Goal: Communication & Community: Answer question/provide support

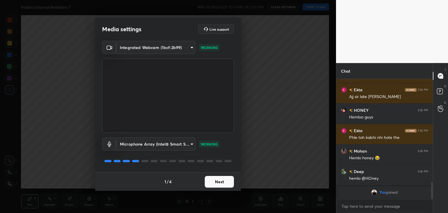
scroll to position [671, 0]
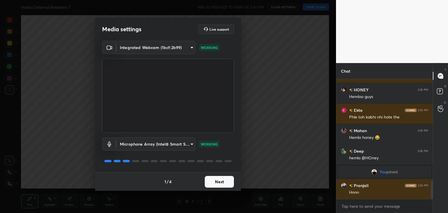
click at [226, 180] on button "Next" at bounding box center [219, 182] width 29 height 12
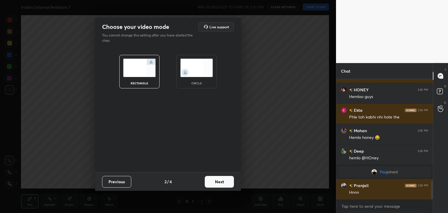
click at [214, 82] on div "circle" at bounding box center [196, 72] width 40 height 34
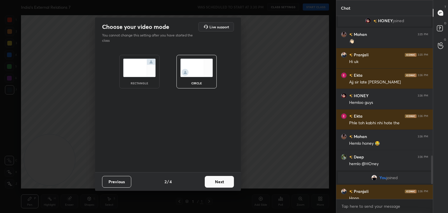
click at [221, 182] on button "Next" at bounding box center [219, 182] width 29 height 12
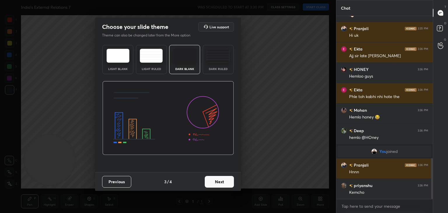
click at [221, 183] on button "Next" at bounding box center [219, 182] width 29 height 12
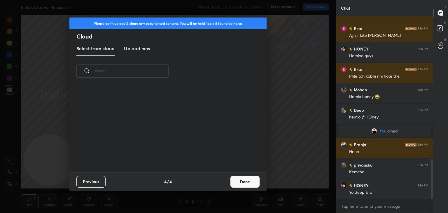
scroll to position [675, 0]
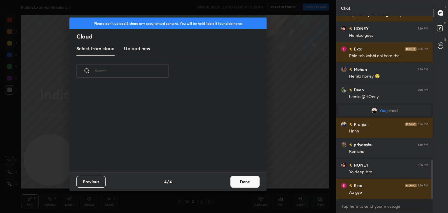
click at [138, 51] on h3 "Upload new" at bounding box center [137, 48] width 26 height 7
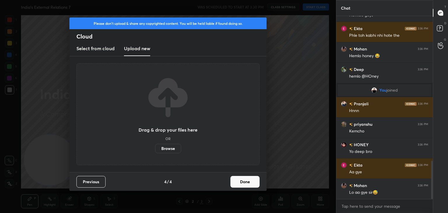
scroll to position [716, 0]
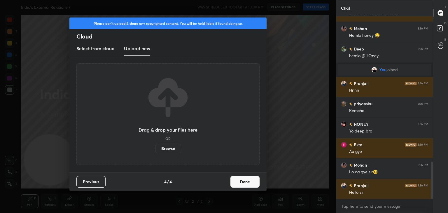
click at [166, 150] on label "Browse" at bounding box center [168, 148] width 26 height 9
click at [155, 150] on input "Browse" at bounding box center [155, 148] width 0 height 9
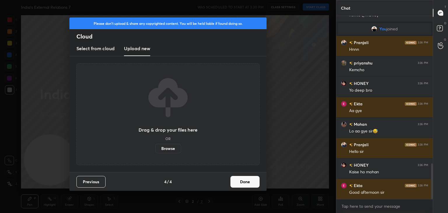
scroll to position [777, 0]
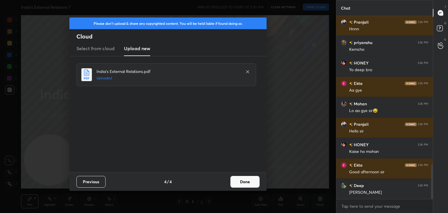
click at [243, 181] on button "Done" at bounding box center [244, 182] width 29 height 12
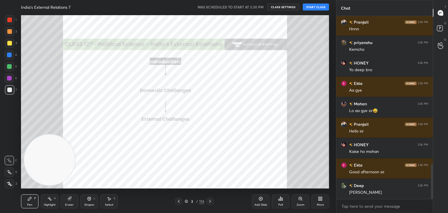
click at [315, 8] on button "START CLASS" at bounding box center [315, 6] width 26 height 7
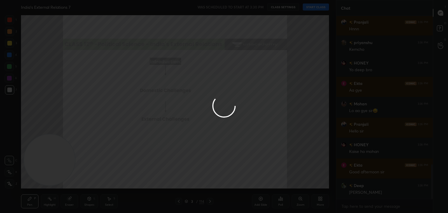
type textarea "x"
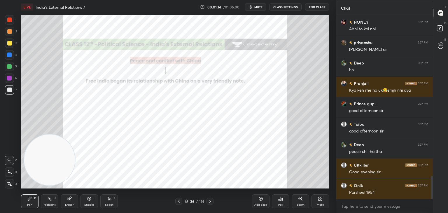
scroll to position [1297, 0]
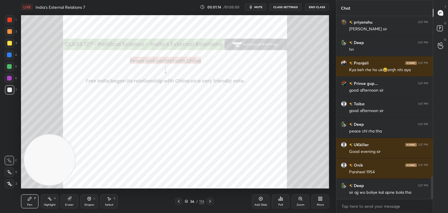
click at [10, 21] on div at bounding box center [9, 19] width 5 height 5
click at [10, 184] on icon at bounding box center [9, 184] width 5 height 4
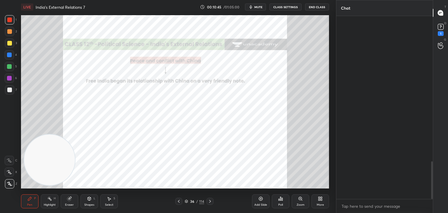
scroll to position [707, 0]
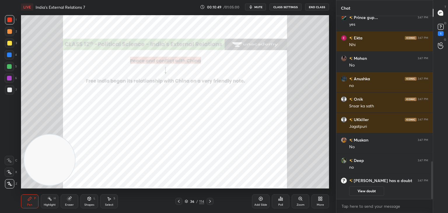
click at [259, 199] on icon at bounding box center [261, 199] width 4 height 4
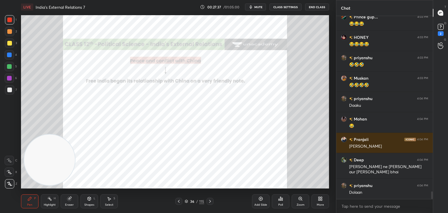
scroll to position [4222, 0]
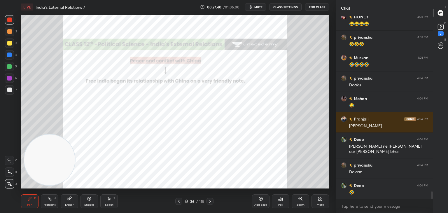
click at [9, 32] on div at bounding box center [9, 31] width 5 height 5
click at [73, 200] on div "Eraser" at bounding box center [69, 201] width 17 height 14
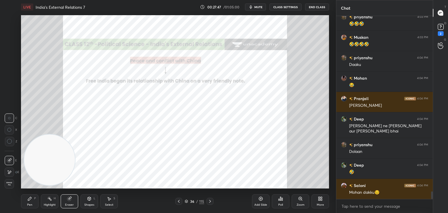
scroll to position [4263, 0]
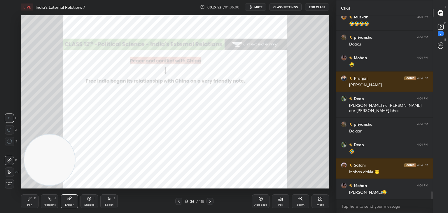
click at [30, 200] on icon at bounding box center [29, 198] width 5 height 5
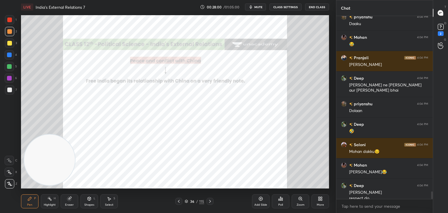
scroll to position [4289, 0]
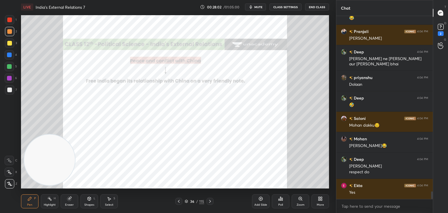
click at [12, 20] on div at bounding box center [9, 19] width 9 height 9
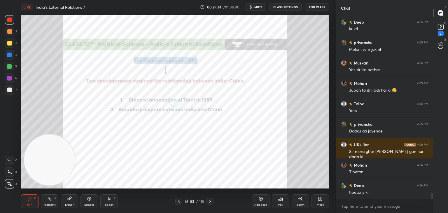
scroll to position [4927, 0]
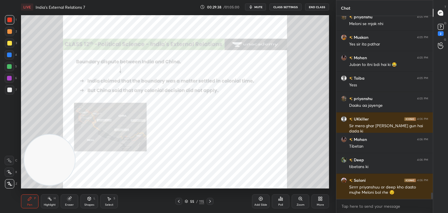
click at [301, 200] on icon at bounding box center [300, 198] width 5 height 5
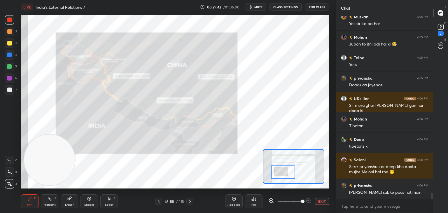
scroll to position [4968, 0]
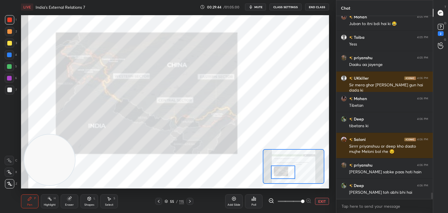
click at [10, 33] on div at bounding box center [9, 31] width 5 height 5
click at [10, 160] on icon at bounding box center [9, 160] width 5 height 4
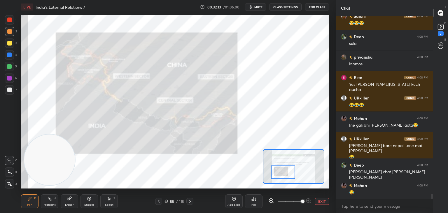
scroll to position [6050, 0]
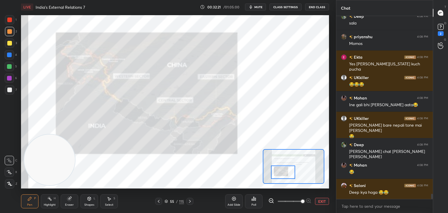
click at [8, 21] on div at bounding box center [9, 19] width 5 height 5
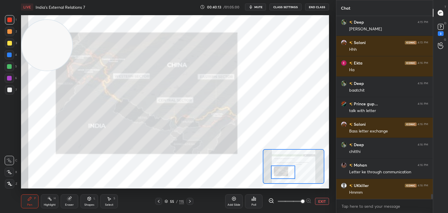
scroll to position [6680, 0]
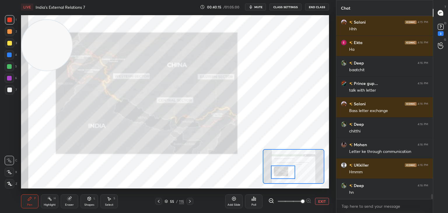
click at [10, 31] on div at bounding box center [9, 31] width 5 height 5
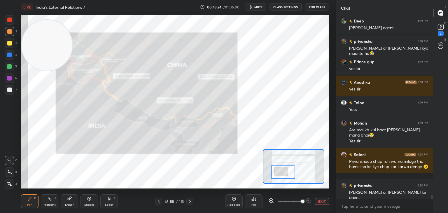
scroll to position [7667, 0]
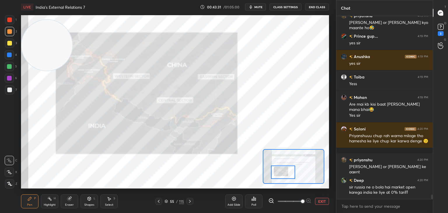
click at [11, 43] on div at bounding box center [9, 43] width 5 height 5
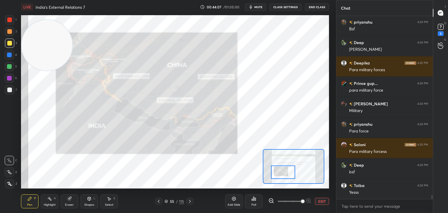
scroll to position [7871, 0]
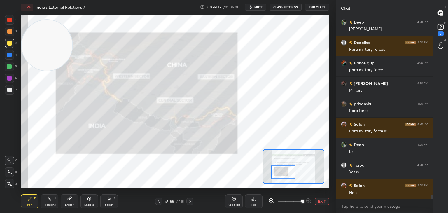
click at [11, 55] on div at bounding box center [9, 54] width 5 height 5
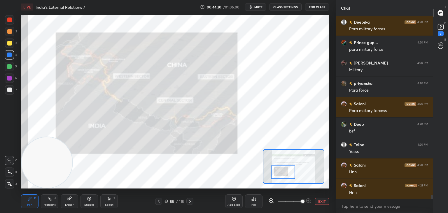
scroll to position [7912, 0]
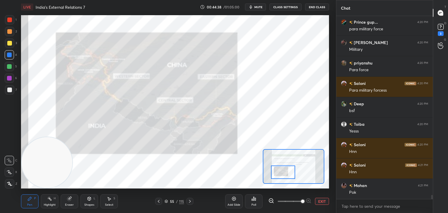
click at [11, 20] on div at bounding box center [9, 19] width 5 height 5
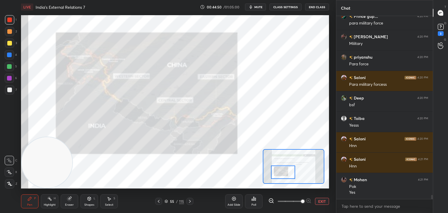
scroll to position [7943, 0]
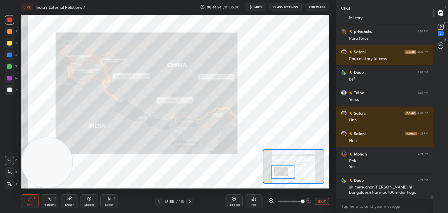
click at [10, 44] on div at bounding box center [9, 43] width 5 height 5
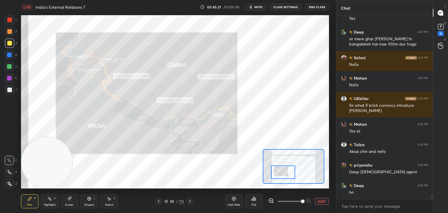
scroll to position [8112, 0]
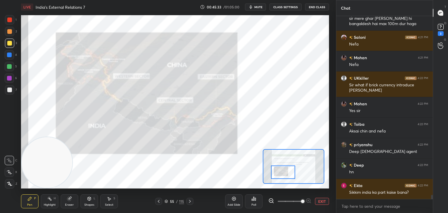
click at [10, 20] on div at bounding box center [9, 19] width 5 height 5
click at [8, 32] on div at bounding box center [9, 31] width 5 height 5
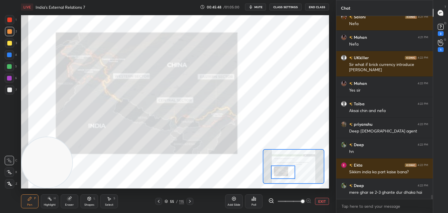
click at [11, 66] on div at bounding box center [9, 66] width 5 height 5
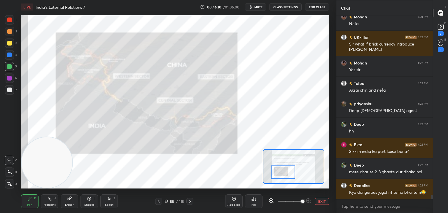
click at [10, 20] on div at bounding box center [9, 19] width 5 height 5
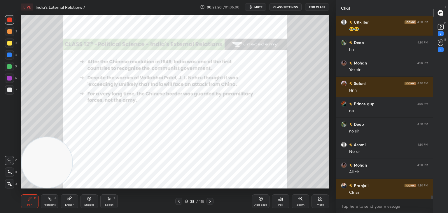
scroll to position [9379, 0]
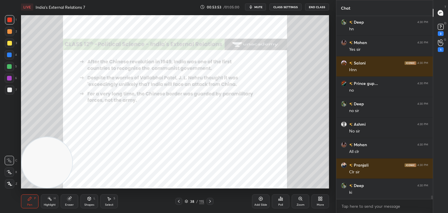
click at [10, 183] on icon at bounding box center [9, 184] width 5 height 4
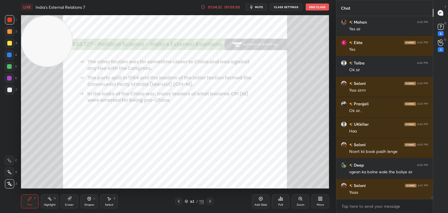
scroll to position [11842, 0]
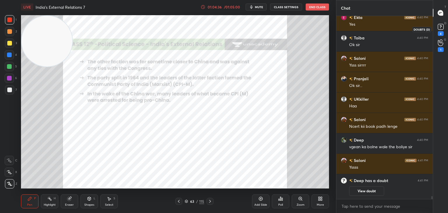
click at [440, 28] on rect at bounding box center [440, 27] width 6 height 6
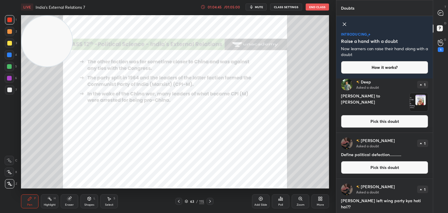
scroll to position [50, 0]
click at [397, 124] on button "Pick this doubt" at bounding box center [384, 121] width 87 height 13
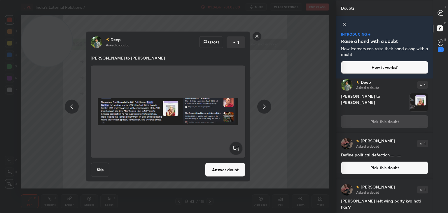
scroll to position [46, 0]
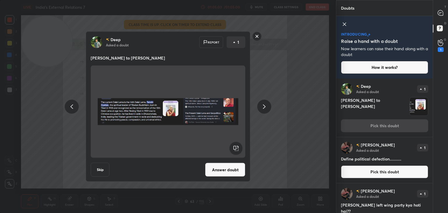
click at [257, 36] on rect at bounding box center [256, 36] width 9 height 9
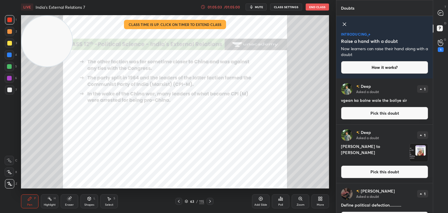
scroll to position [0, 0]
click at [441, 13] on icon at bounding box center [439, 12] width 5 height 5
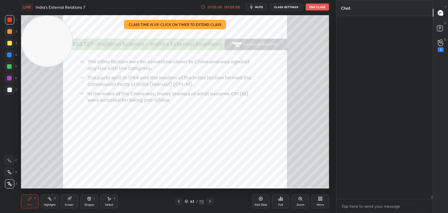
scroll to position [181, 95]
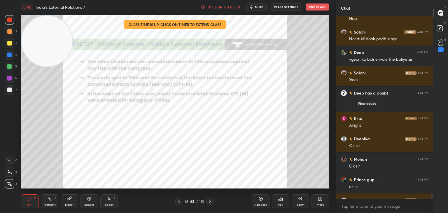
drag, startPoint x: 420, startPoint y: 80, endPoint x: 426, endPoint y: -25, distance: 105.1
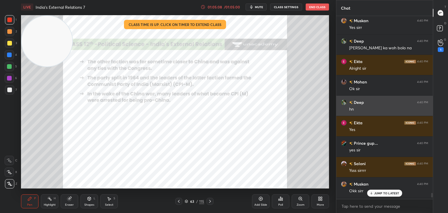
click at [417, 110] on div "hn" at bounding box center [388, 109] width 79 height 6
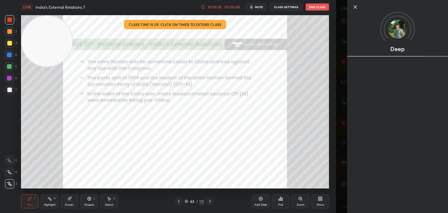
click at [335, 106] on div "1 2 3 4 5 6 7 C X Z C X Z E E Erase all H H LIVE India's External Relations 7 0…" at bounding box center [168, 106] width 336 height 213
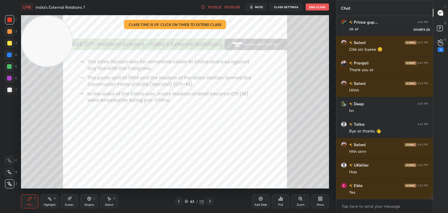
scroll to position [10531, 0]
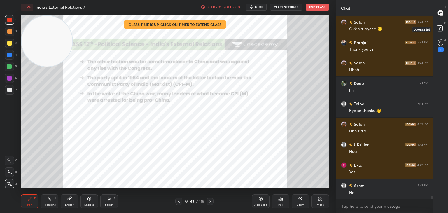
click at [442, 27] on rect at bounding box center [439, 29] width 6 height 6
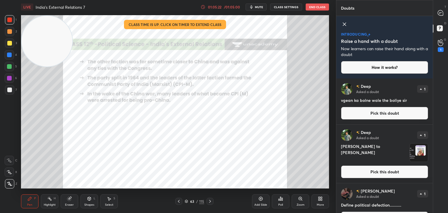
scroll to position [62, 0]
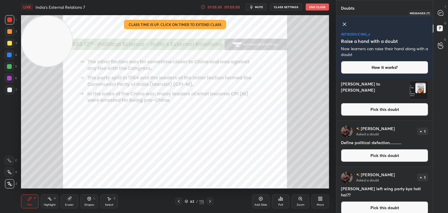
click at [441, 13] on icon at bounding box center [439, 12] width 5 height 5
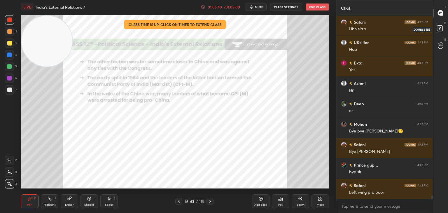
scroll to position [10363, 0]
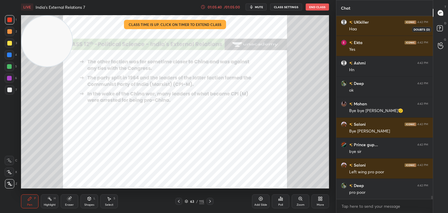
click at [441, 28] on rect at bounding box center [439, 29] width 6 height 6
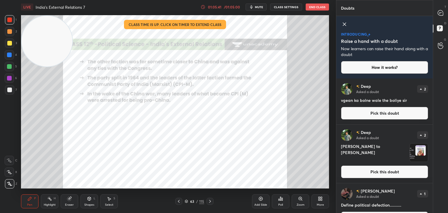
scroll to position [62, 0]
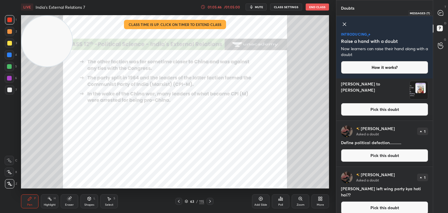
click at [441, 15] on icon at bounding box center [439, 12] width 5 height 5
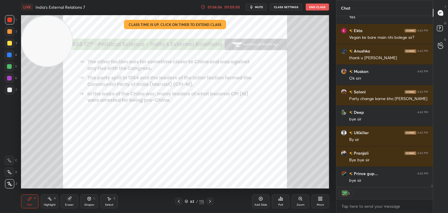
scroll to position [10791, 0]
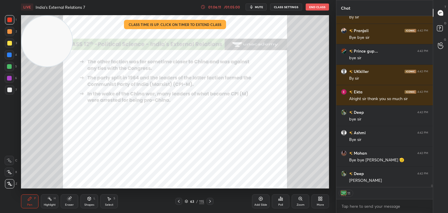
click at [323, 8] on button "End Class" at bounding box center [316, 6] width 23 height 7
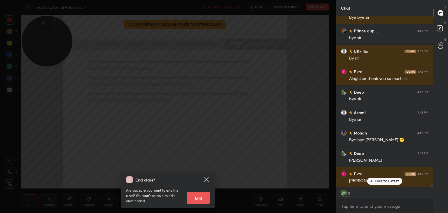
click at [198, 197] on button "End" at bounding box center [197, 198] width 23 height 12
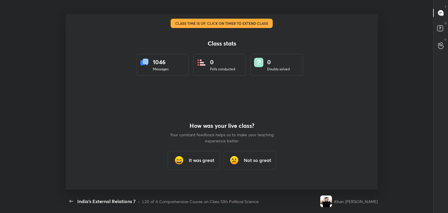
type textarea "x"
click at [201, 159] on h3 "It was great" at bounding box center [201, 159] width 26 height 7
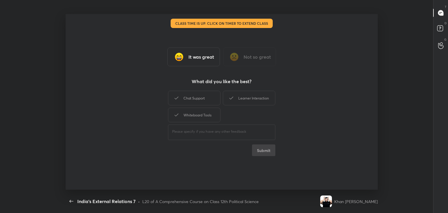
click at [256, 103] on div "Learner Interaction" at bounding box center [249, 98] width 52 height 15
click at [207, 115] on div "Whiteboard Tools" at bounding box center [194, 115] width 52 height 15
click at [267, 152] on button "Submit" at bounding box center [263, 150] width 23 height 12
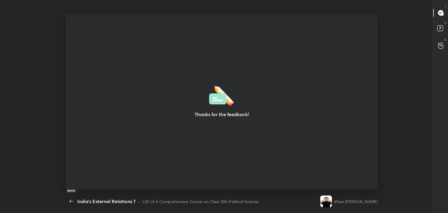
click at [71, 202] on icon "button" at bounding box center [71, 201] width 7 height 7
